Goal: Information Seeking & Learning: Learn about a topic

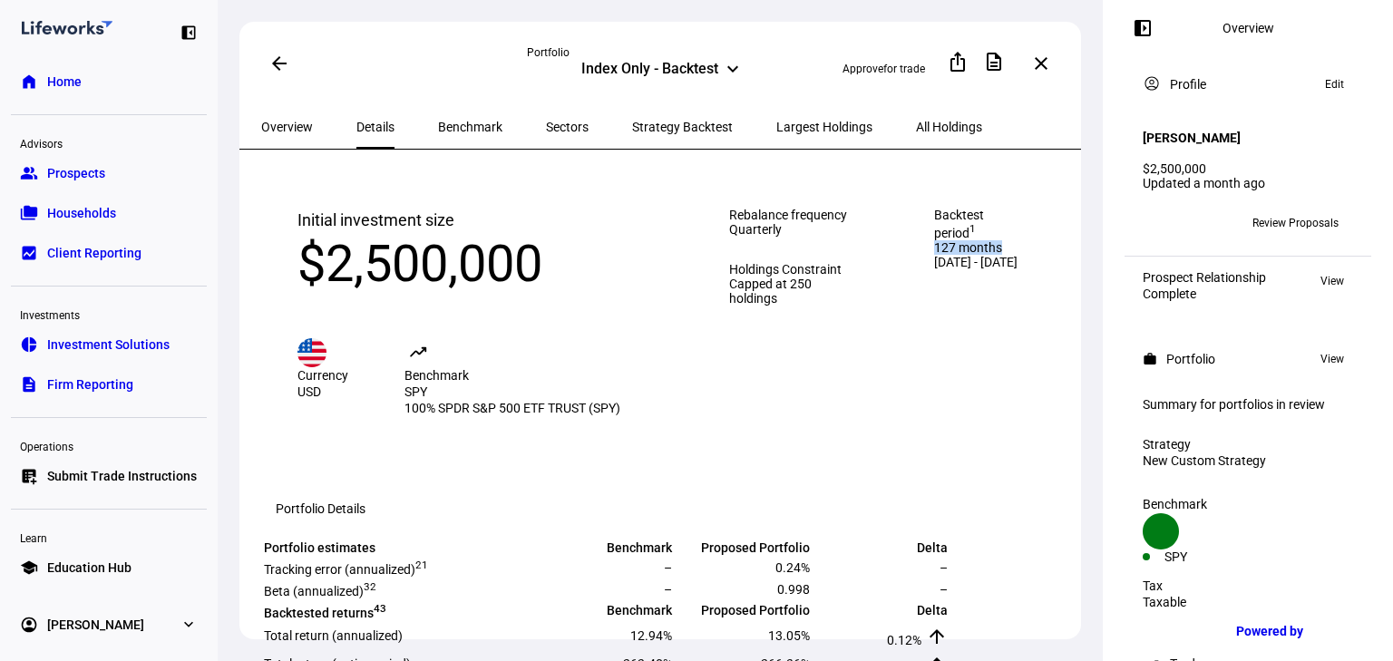
drag, startPoint x: 922, startPoint y: 247, endPoint x: 1005, endPoint y: 272, distance: 86.3
click at [1005, 255] on span "127 months" at bounding box center [981, 247] width 94 height 15
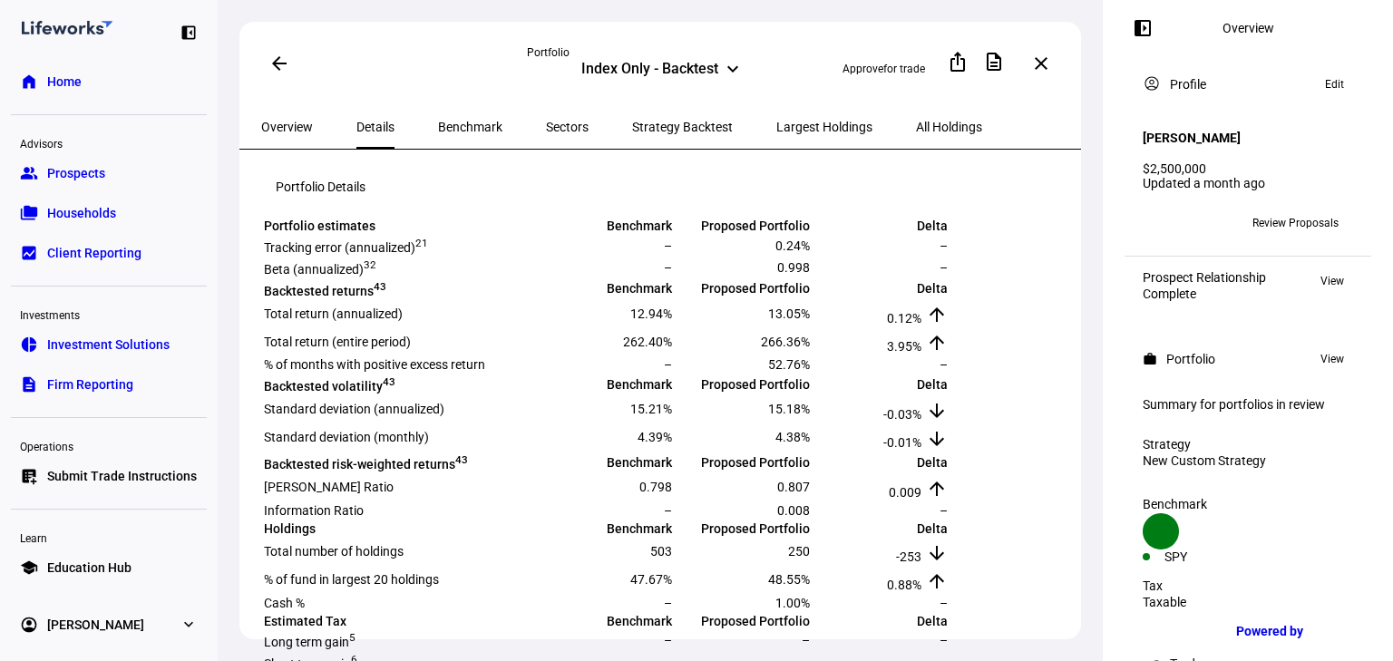
scroll to position [290, 0]
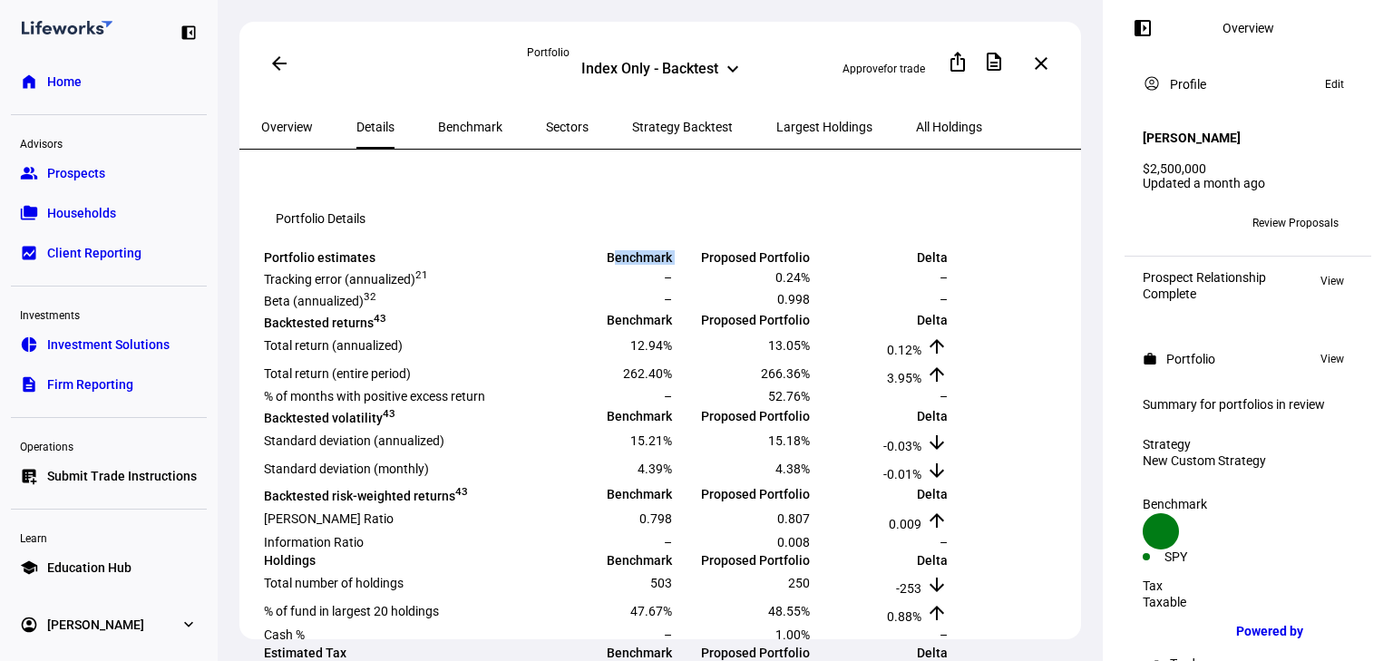
drag, startPoint x: 680, startPoint y: 309, endPoint x: 745, endPoint y: 309, distance: 65.3
click at [745, 266] on tr "Portfolio estimates Benchmark Proposed Portfolio Delta" at bounding box center [606, 257] width 686 height 16
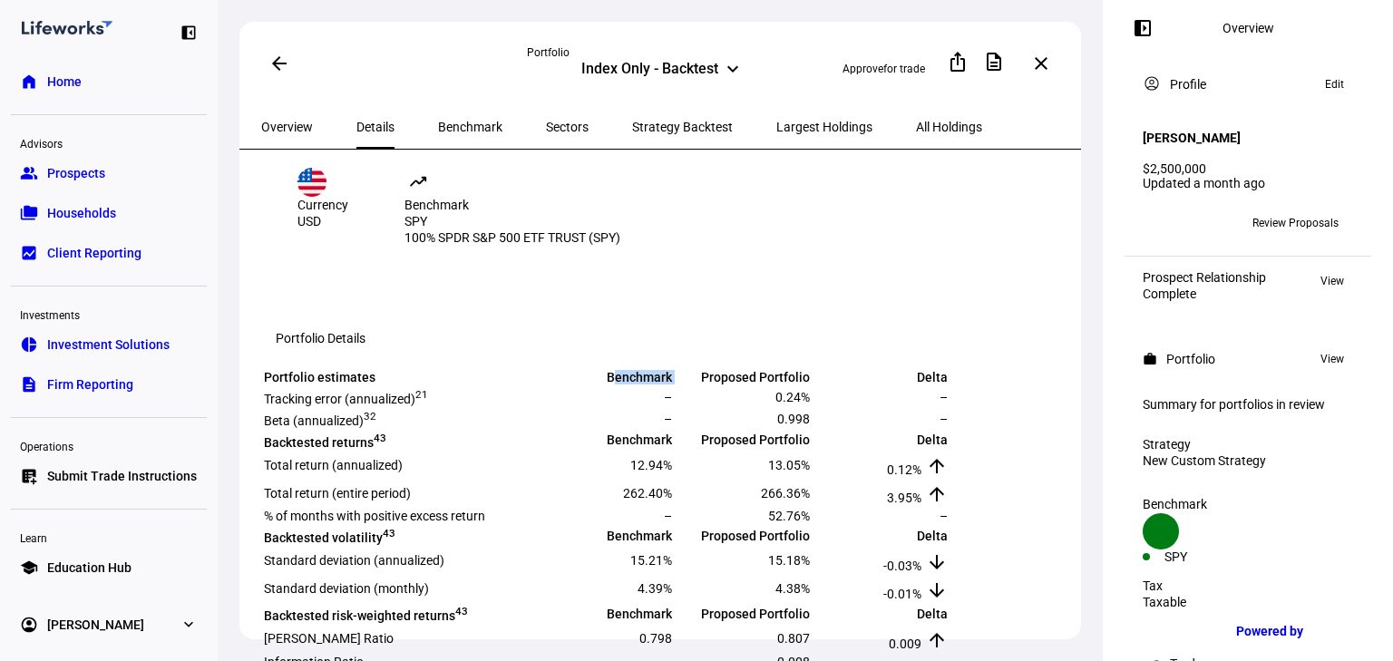
scroll to position [0, 0]
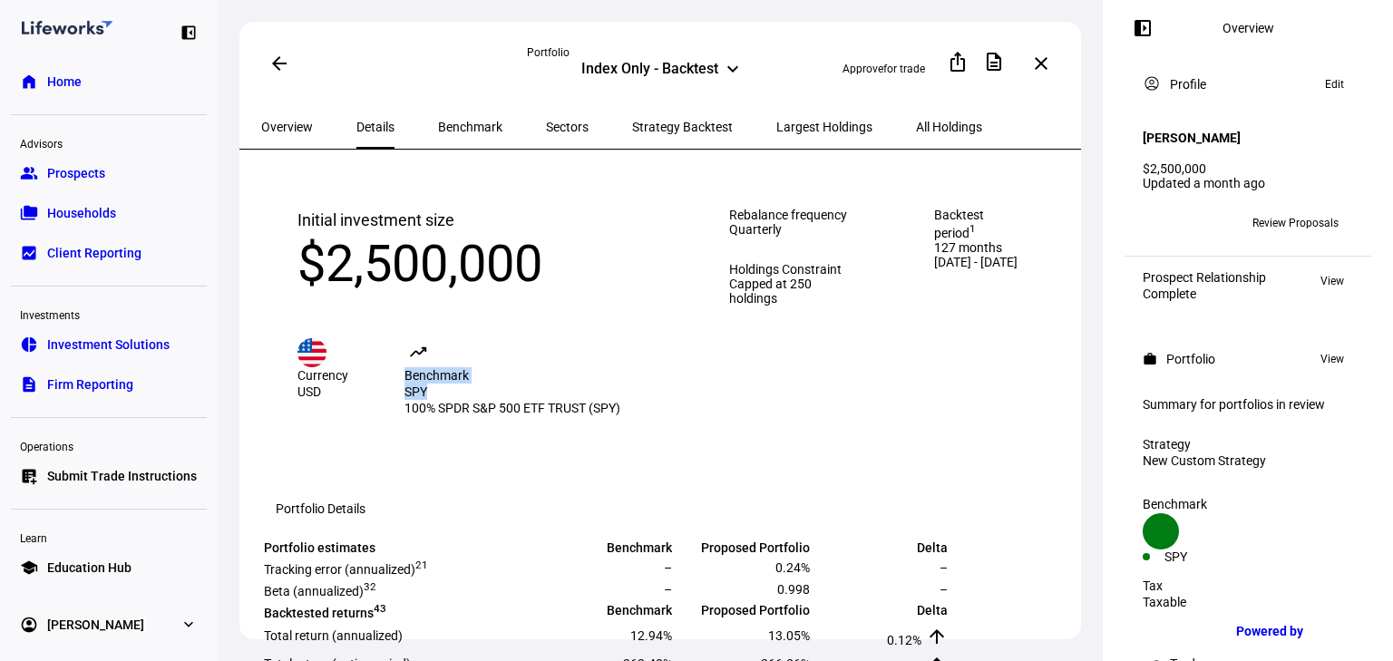
drag, startPoint x: 384, startPoint y: 385, endPoint x: 463, endPoint y: 404, distance: 81.4
click at [463, 404] on div "Currency USD trending_up Benchmark SPY 100% SPDR S&P 500 ETF TRUST (SPY)" at bounding box center [476, 356] width 359 height 122
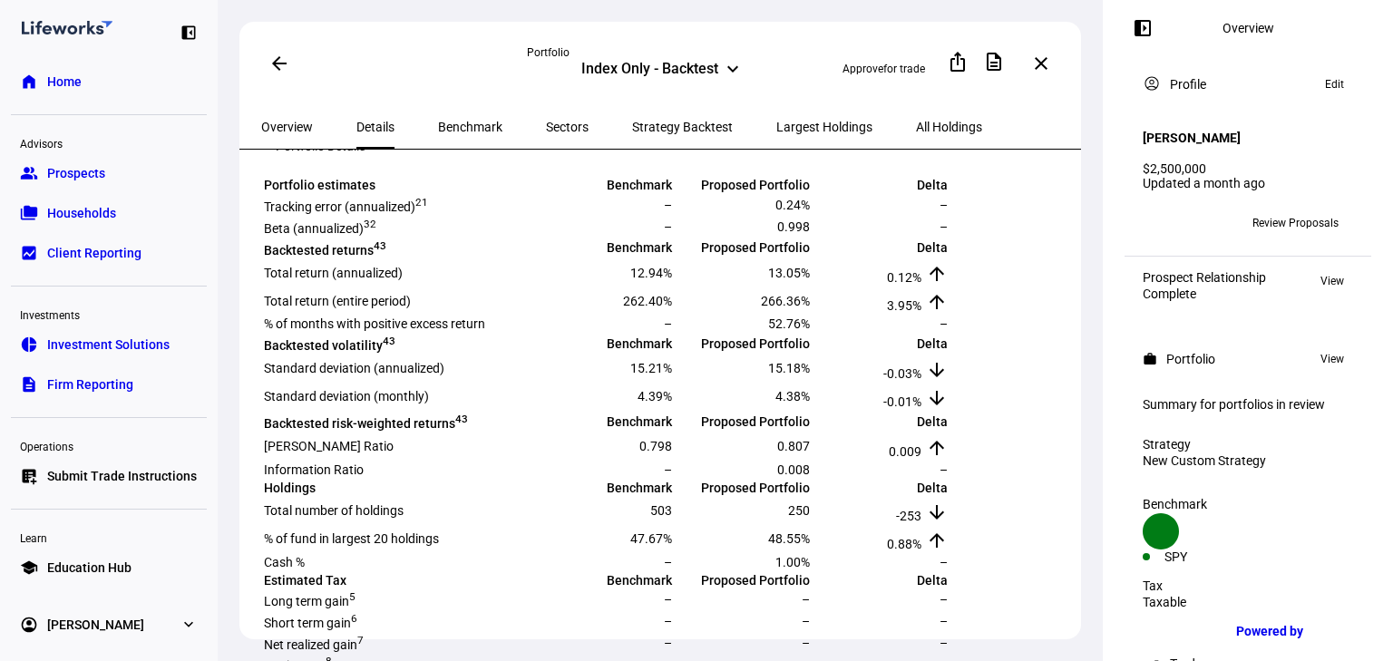
scroll to position [435, 0]
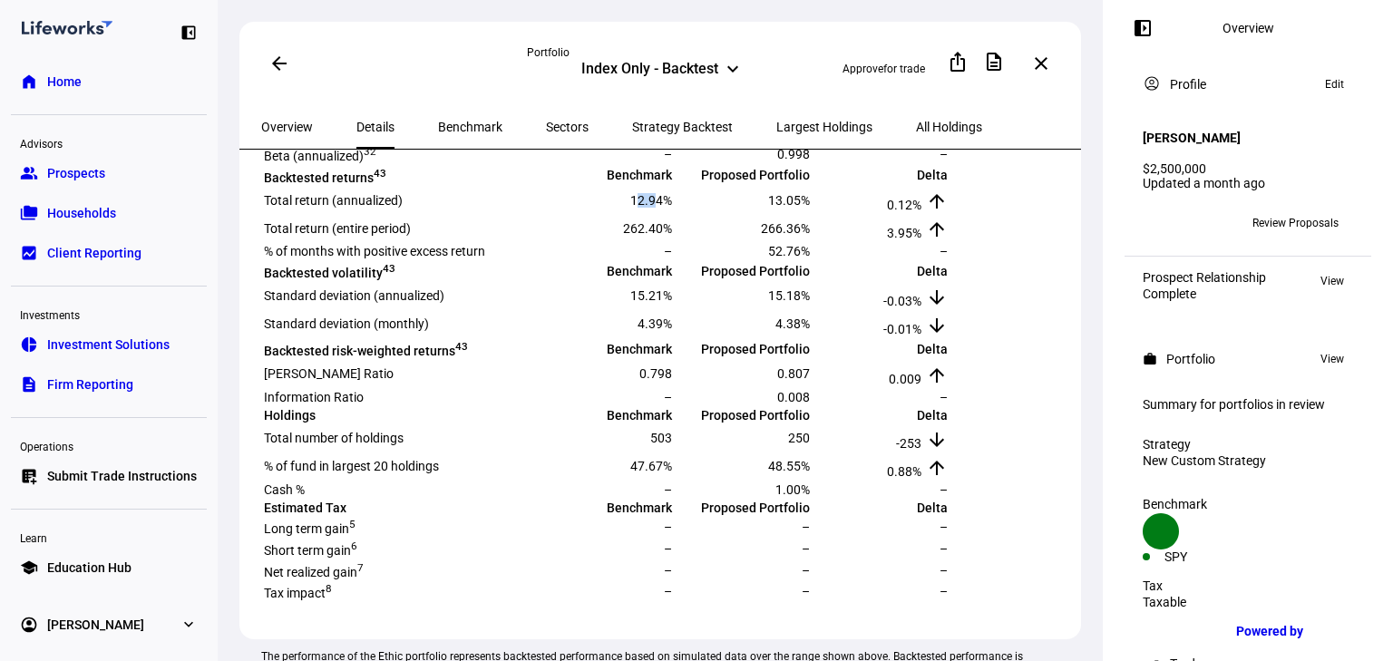
drag, startPoint x: 696, startPoint y: 334, endPoint x: 717, endPoint y: 334, distance: 20.9
click at [672, 208] on span "12.94%" at bounding box center [651, 200] width 42 height 15
click at [810, 208] on span "13.05%" at bounding box center [789, 200] width 42 height 15
drag, startPoint x: 980, startPoint y: 337, endPoint x: 1018, endPoint y: 333, distance: 37.5
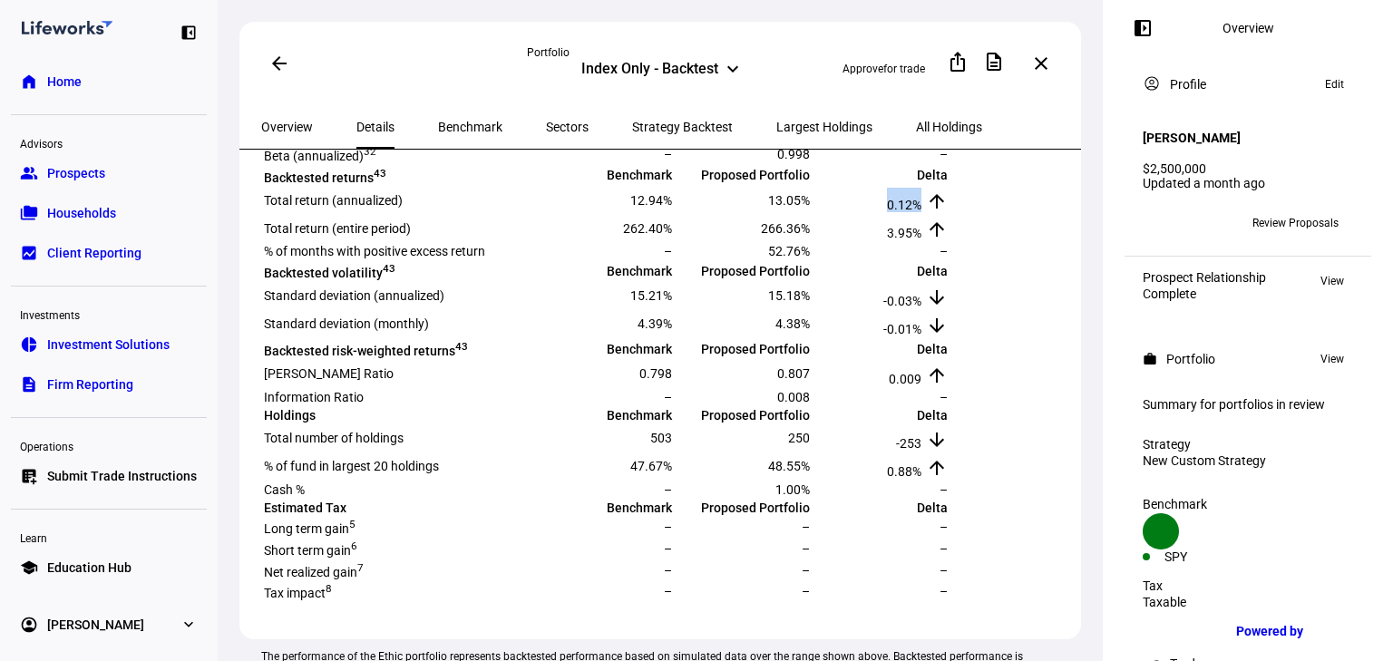
click at [949, 213] on td "0.12% arrow_upward" at bounding box center [881, 200] width 136 height 26
drag, startPoint x: 284, startPoint y: 375, endPoint x: 439, endPoint y: 385, distance: 155.5
click at [439, 241] on td "Total return (entire period)" at bounding box center [399, 228] width 272 height 26
drag, startPoint x: 982, startPoint y: 375, endPoint x: 1014, endPoint y: 379, distance: 31.9
click at [949, 241] on td "3.95% arrow_upward" at bounding box center [881, 228] width 136 height 26
